Goal: Information Seeking & Learning: Learn about a topic

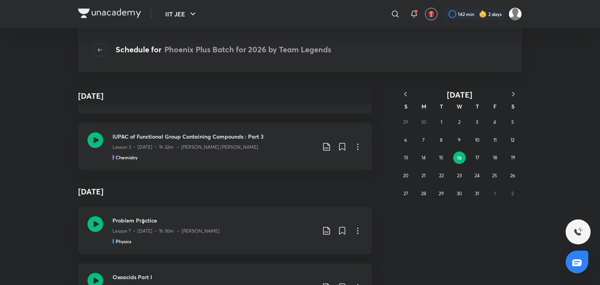
scroll to position [37706, 0]
